Goal: Navigation & Orientation: Find specific page/section

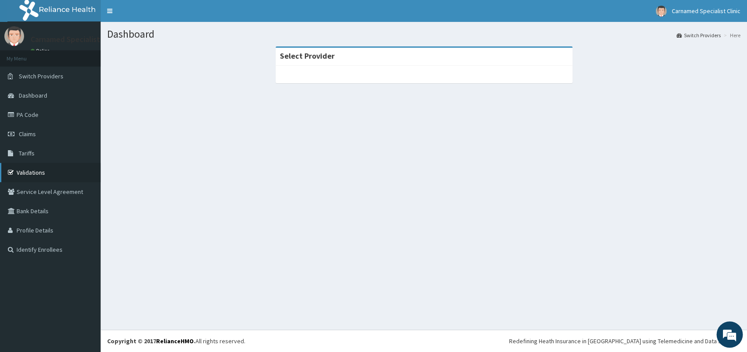
click at [31, 170] on link "Validations" at bounding box center [50, 172] width 101 height 19
click at [334, 243] on div "Dashboard Switch Providers Here Select Provider" at bounding box center [424, 176] width 647 height 308
click at [36, 173] on link "Validations" at bounding box center [50, 172] width 101 height 19
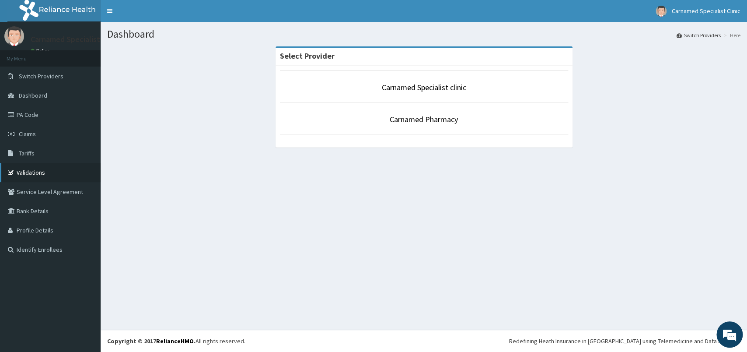
click at [28, 171] on link "Validations" at bounding box center [50, 172] width 101 height 19
